Goal: Information Seeking & Learning: Learn about a topic

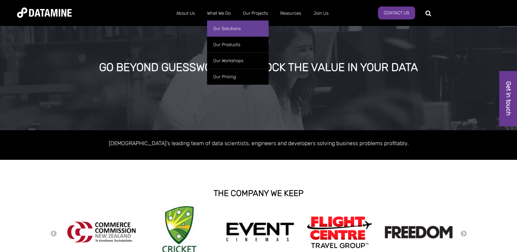
click at [223, 31] on link "Our Solutions" at bounding box center [238, 29] width 62 height 16
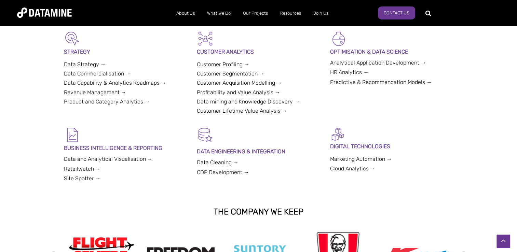
scroll to position [191, 0]
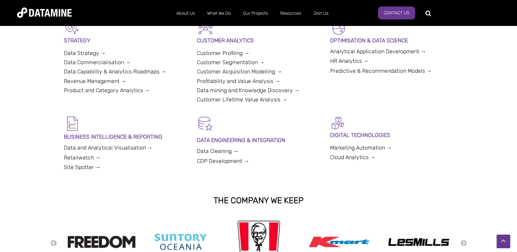
click at [218, 153] on link "Data Cleaning →" at bounding box center [218, 151] width 42 height 6
